Goal: Task Accomplishment & Management: Manage account settings

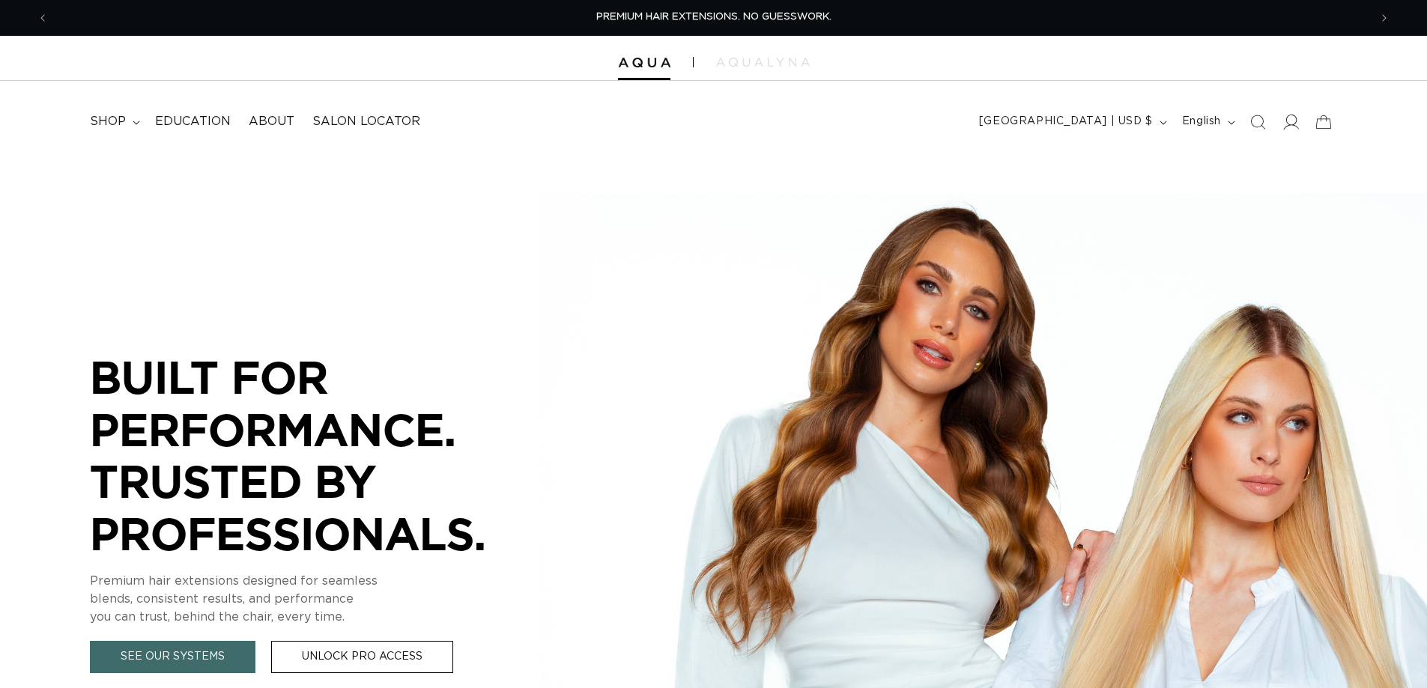
drag, startPoint x: 0, startPoint y: 0, endPoint x: 1238, endPoint y: 144, distance: 1246.6
click at [1282, 130] on icon at bounding box center [1290, 122] width 16 height 16
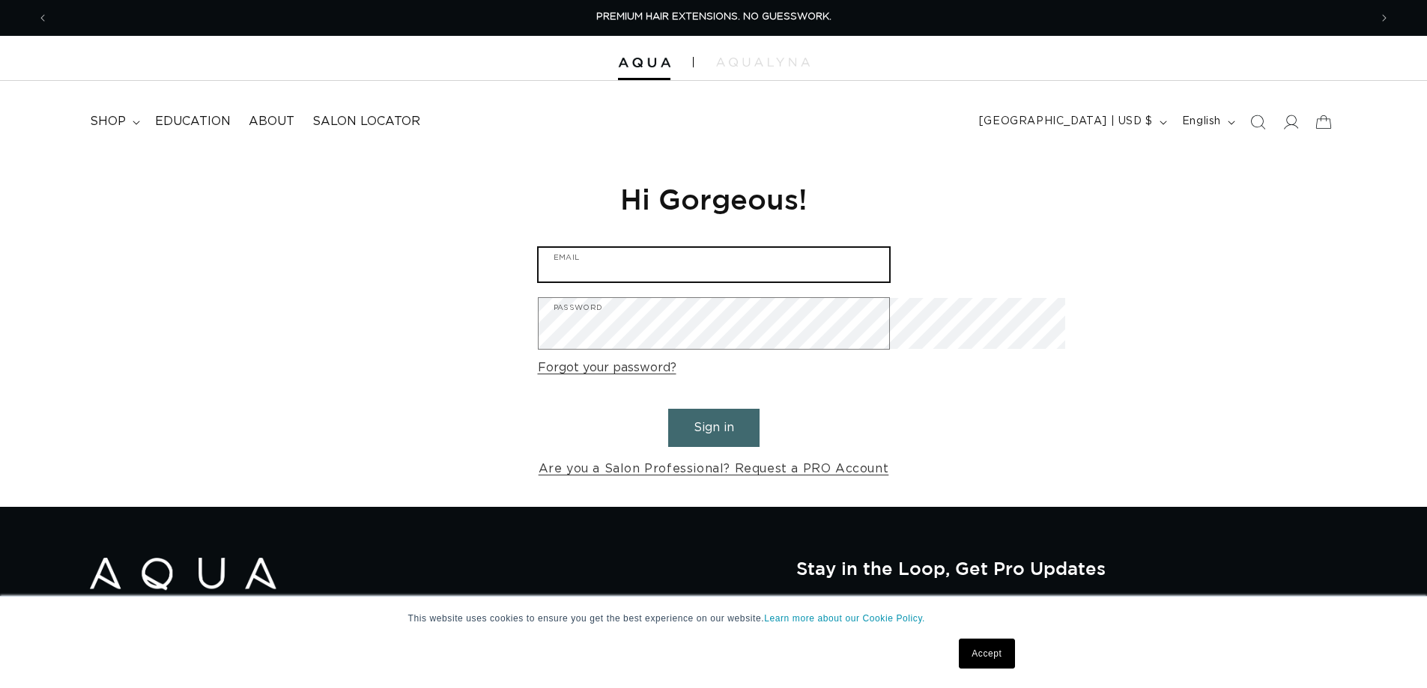
click at [701, 282] on input "Email" at bounding box center [714, 265] width 351 height 34
type input "minneapolisnortheast64"
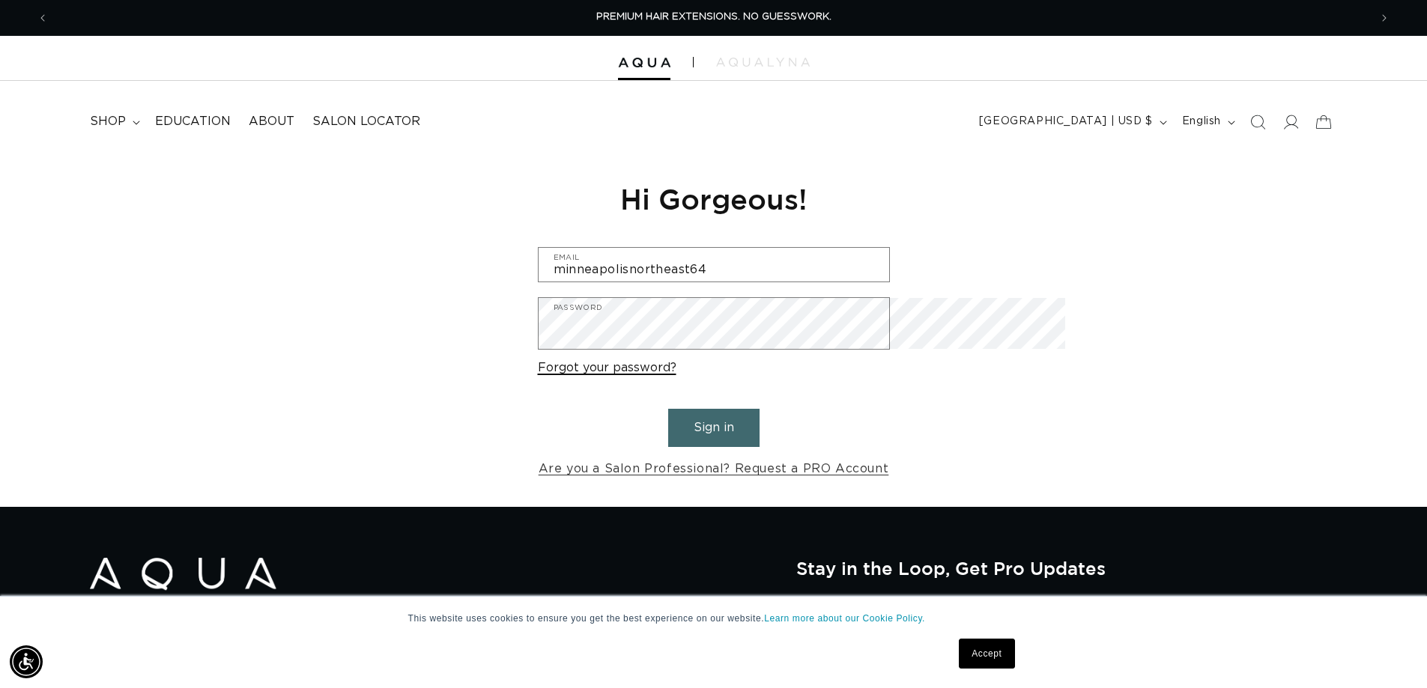
click at [579, 379] on link "Forgot your password?" at bounding box center [607, 368] width 139 height 22
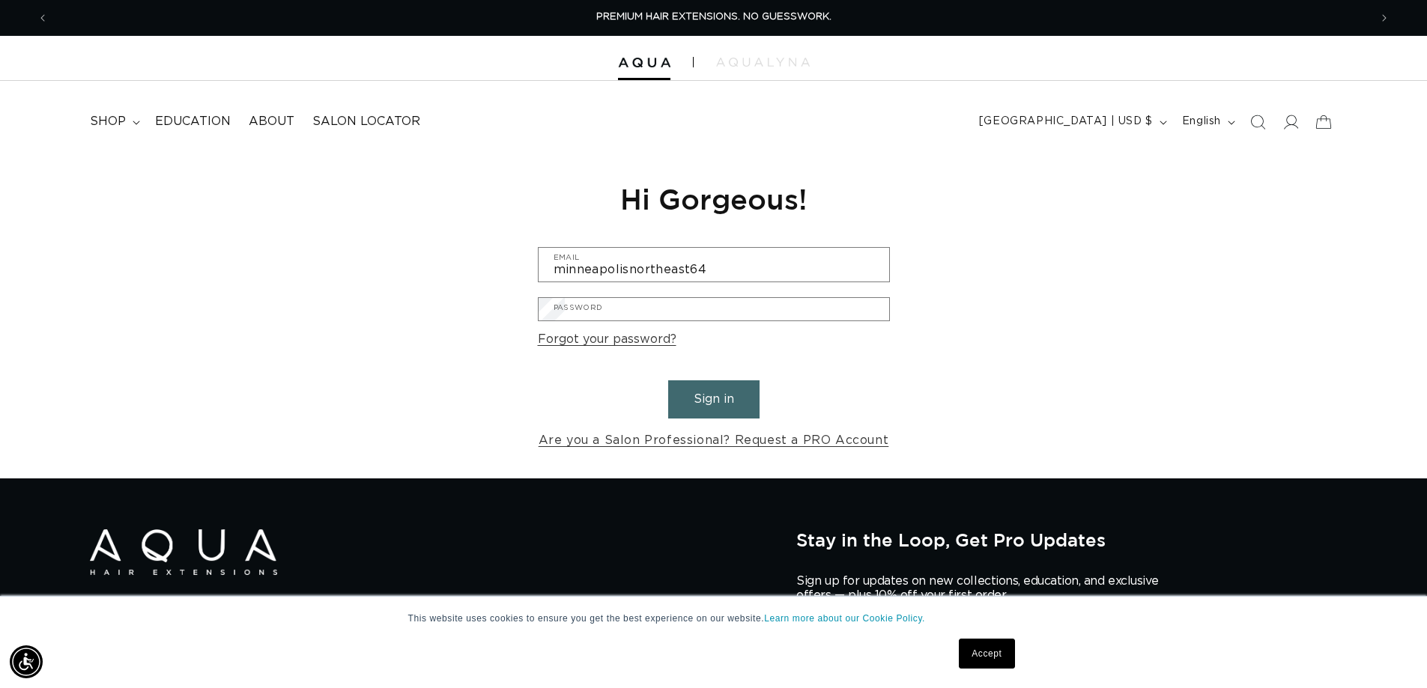
click at [0, 0] on input "Email" at bounding box center [0, 0] width 0 height 0
type input "minneapolisnortheast64@bishops.co"
click at [0, 0] on button "Submit" at bounding box center [0, 0] width 0 height 0
